Goal: Register for event/course

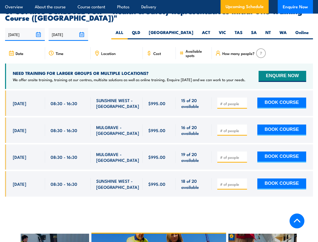
scroll to position [888, 0]
click at [159, 0] on article "Overview About the course Course content Photos Delivery Upcoming Schedule Enqu…" at bounding box center [159, 7] width 308 height 14
click at [25, 28] on input "[DATE]" at bounding box center [25, 34] width 40 height 13
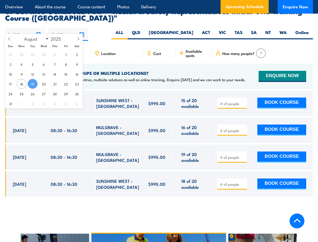
click at [68, 28] on input "[DATE]" at bounding box center [69, 34] width 40 height 13
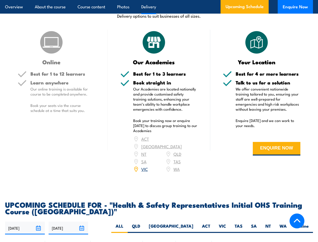
click at [159, 0] on article "Overview About the course Course content Photos Delivery Upcoming Schedule Enqu…" at bounding box center [159, 7] width 308 height 14
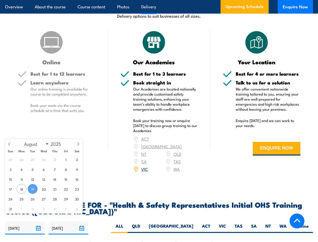
click at [25, 221] on input "[DATE]" at bounding box center [25, 227] width 40 height 13
click at [68, 221] on input "[DATE]" at bounding box center [69, 227] width 40 height 13
